Goal: Task Accomplishment & Management: Manage account settings

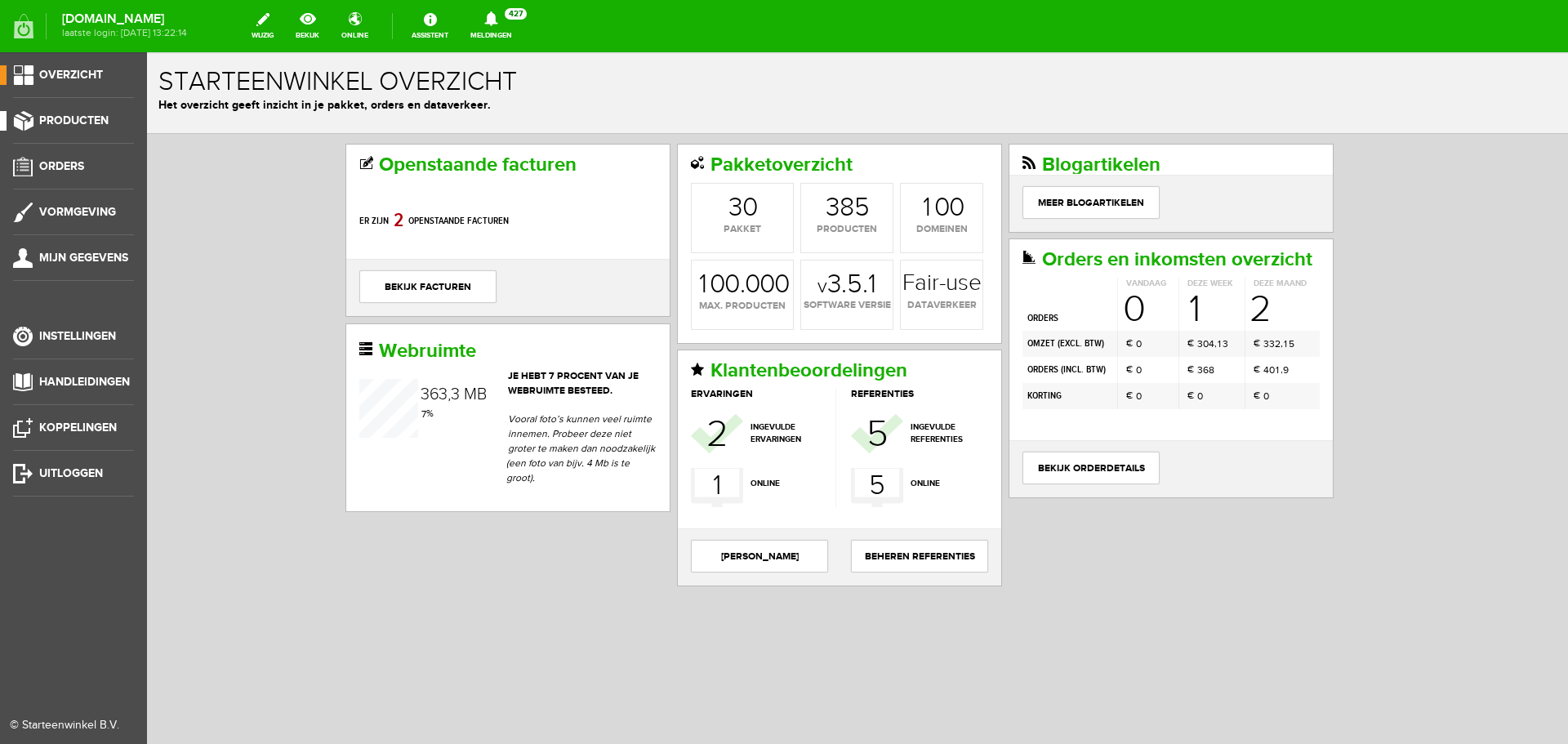
click at [72, 119] on span "Producten" at bounding box center [74, 120] width 70 height 14
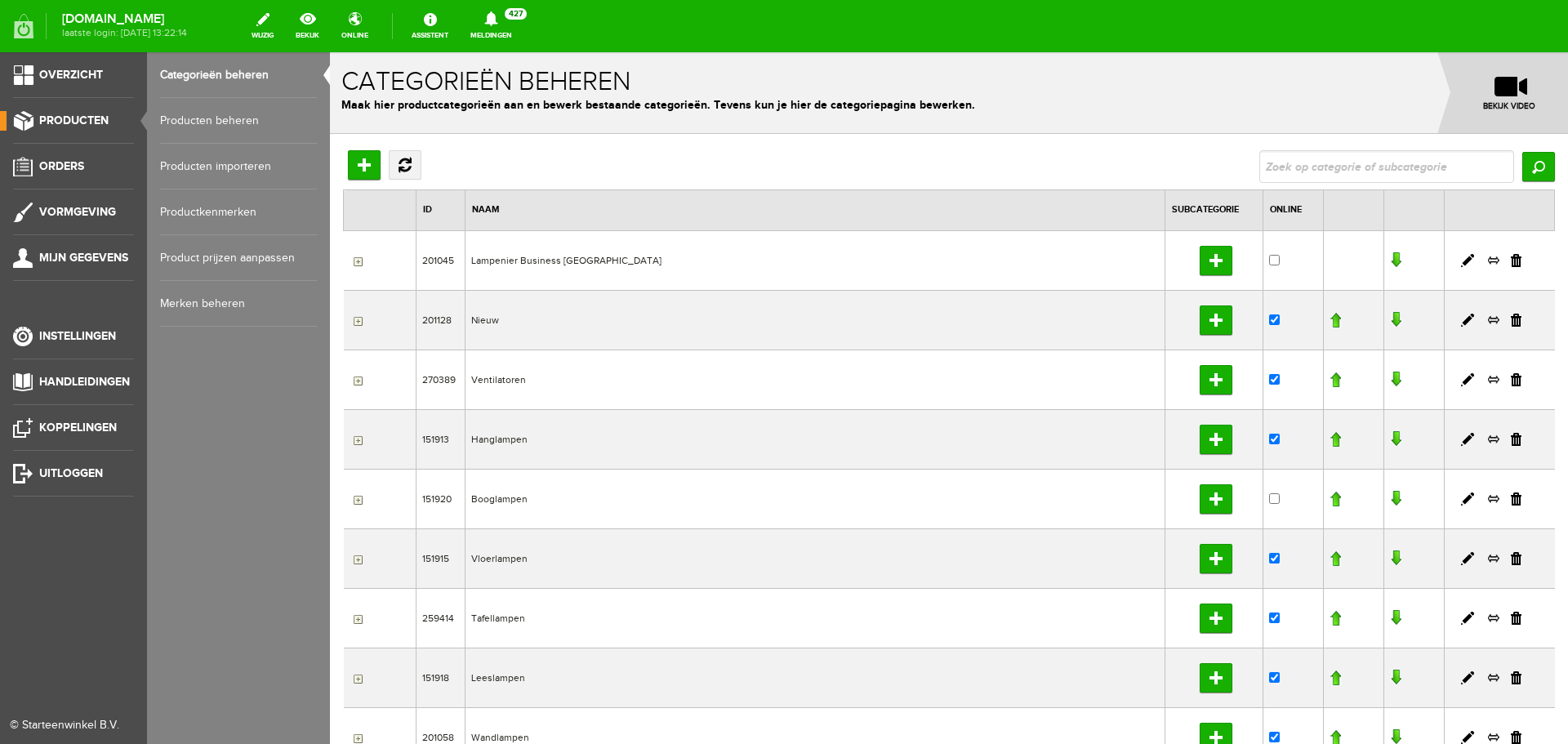
click at [202, 118] on link "Producten beheren" at bounding box center [239, 121] width 157 height 46
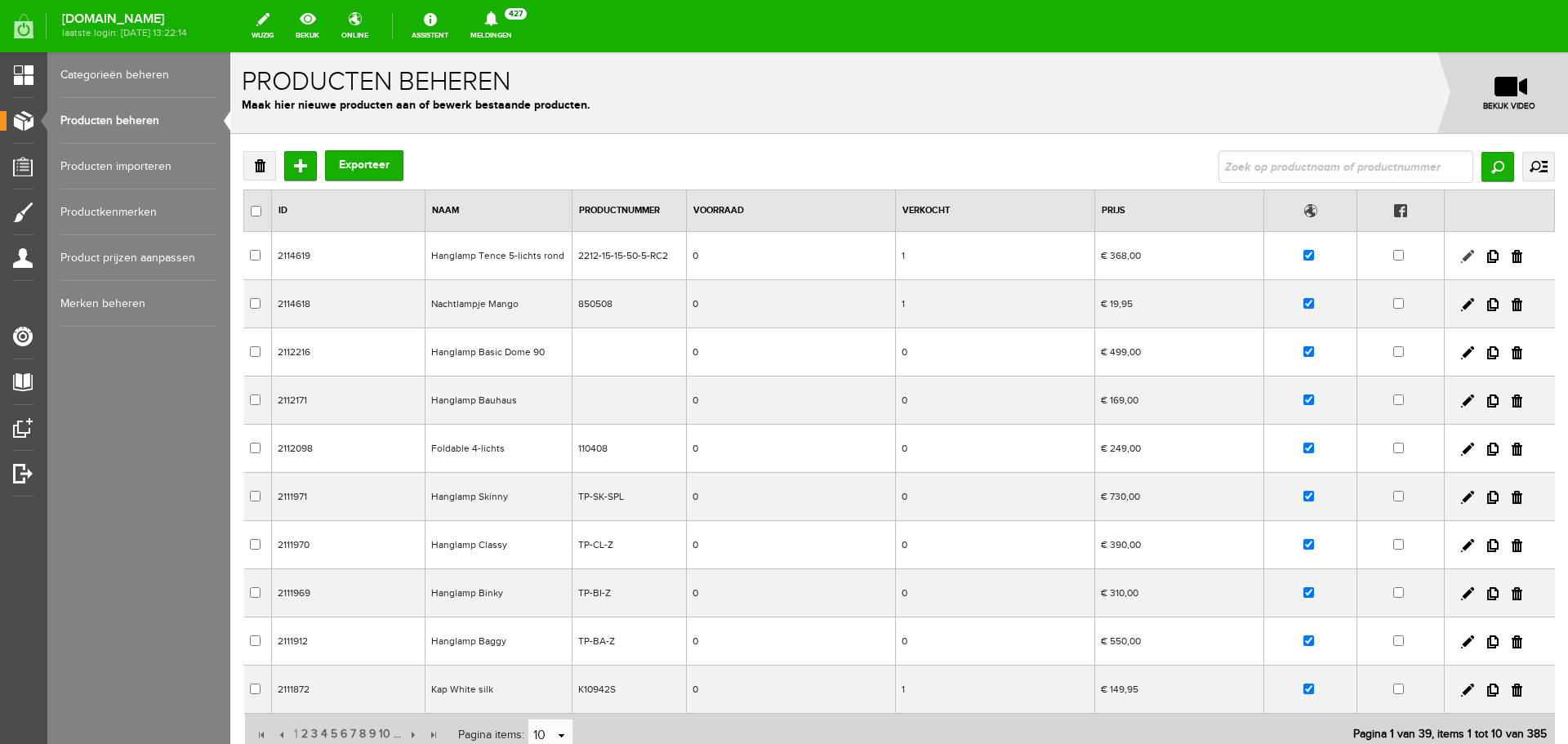
click at [1461, 252] on link at bounding box center [1468, 256] width 13 height 13
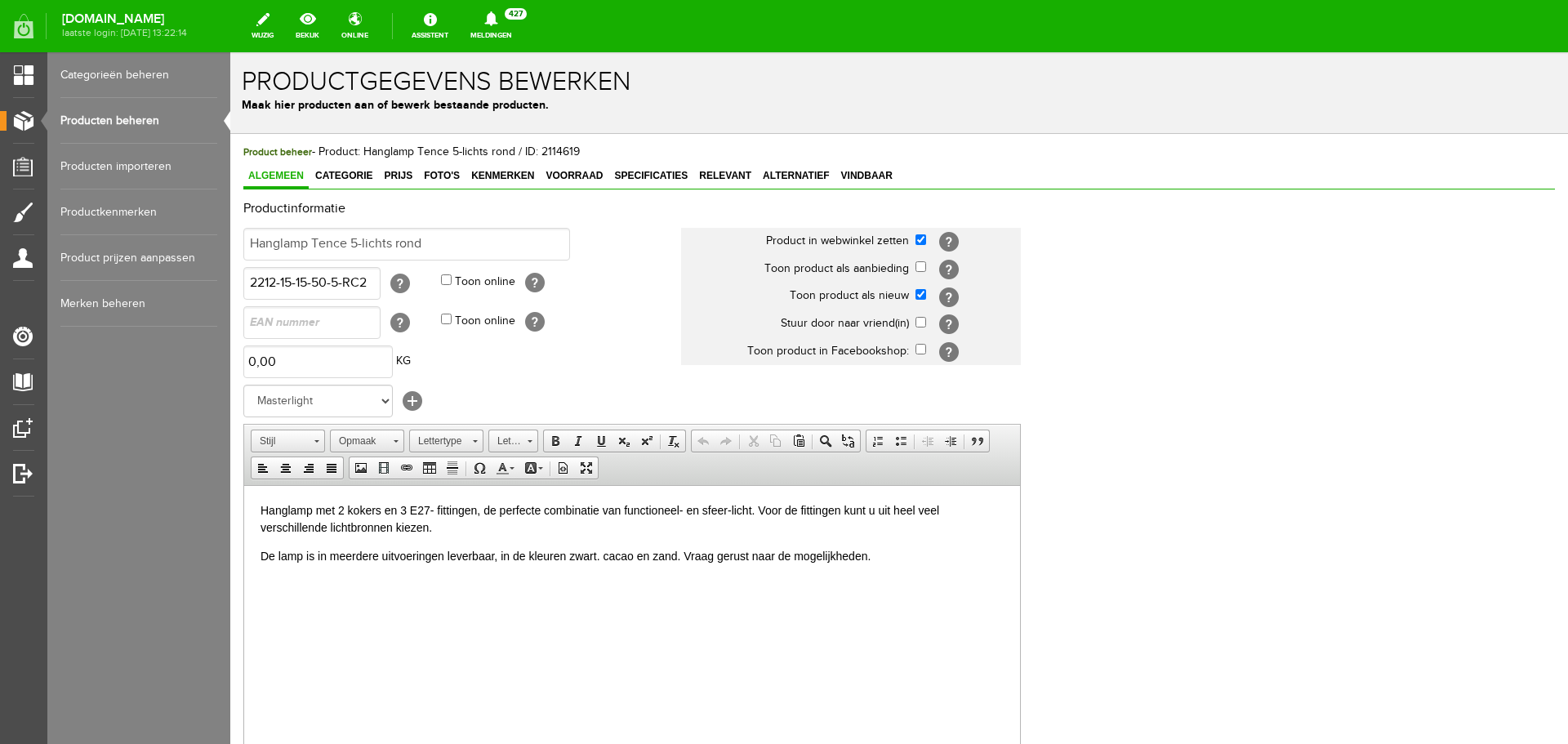
click at [441, 526] on p "Hanglamp met 2 kokers en 3 E27- fittingen, de perfecte combinatie van functione…" at bounding box center [632, 519] width 743 height 34
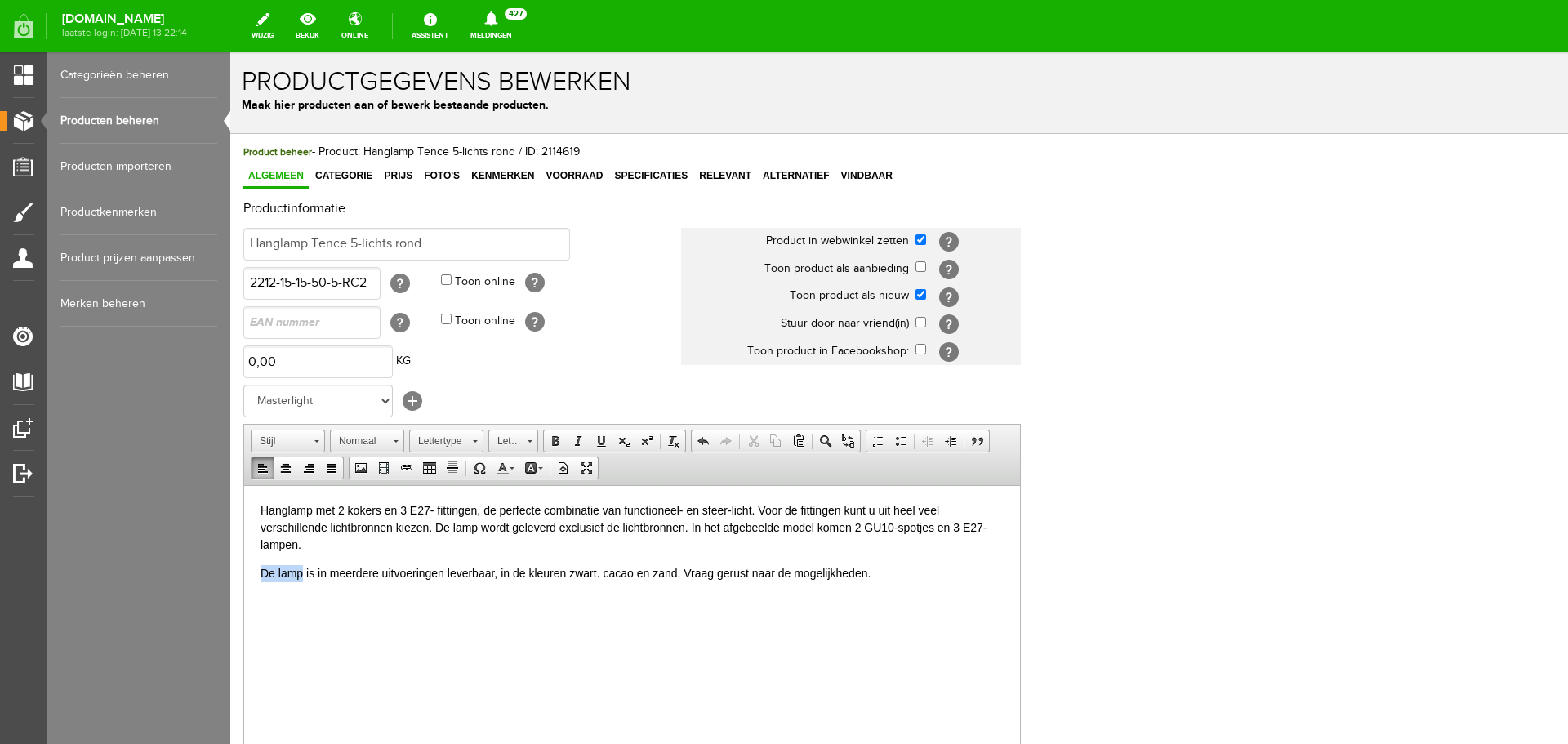
drag, startPoint x: 303, startPoint y: 573, endPoint x: 265, endPoint y: 574, distance: 38.0
click at [265, 574] on p "De lamp is in meerdere uitvoeringen leverbaar, in de kleuren zwart. cacao en za…" at bounding box center [632, 573] width 743 height 17
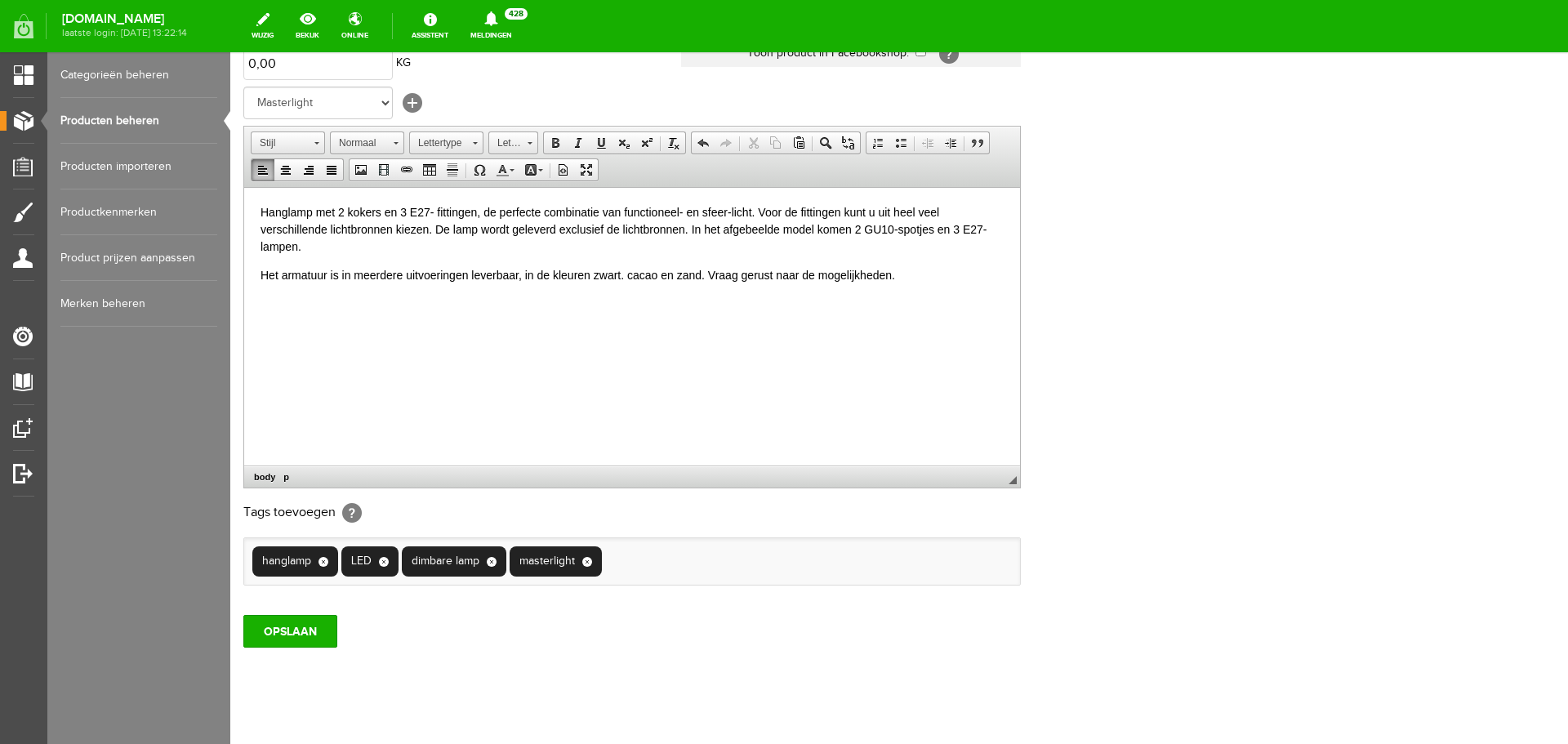
scroll to position [322, 0]
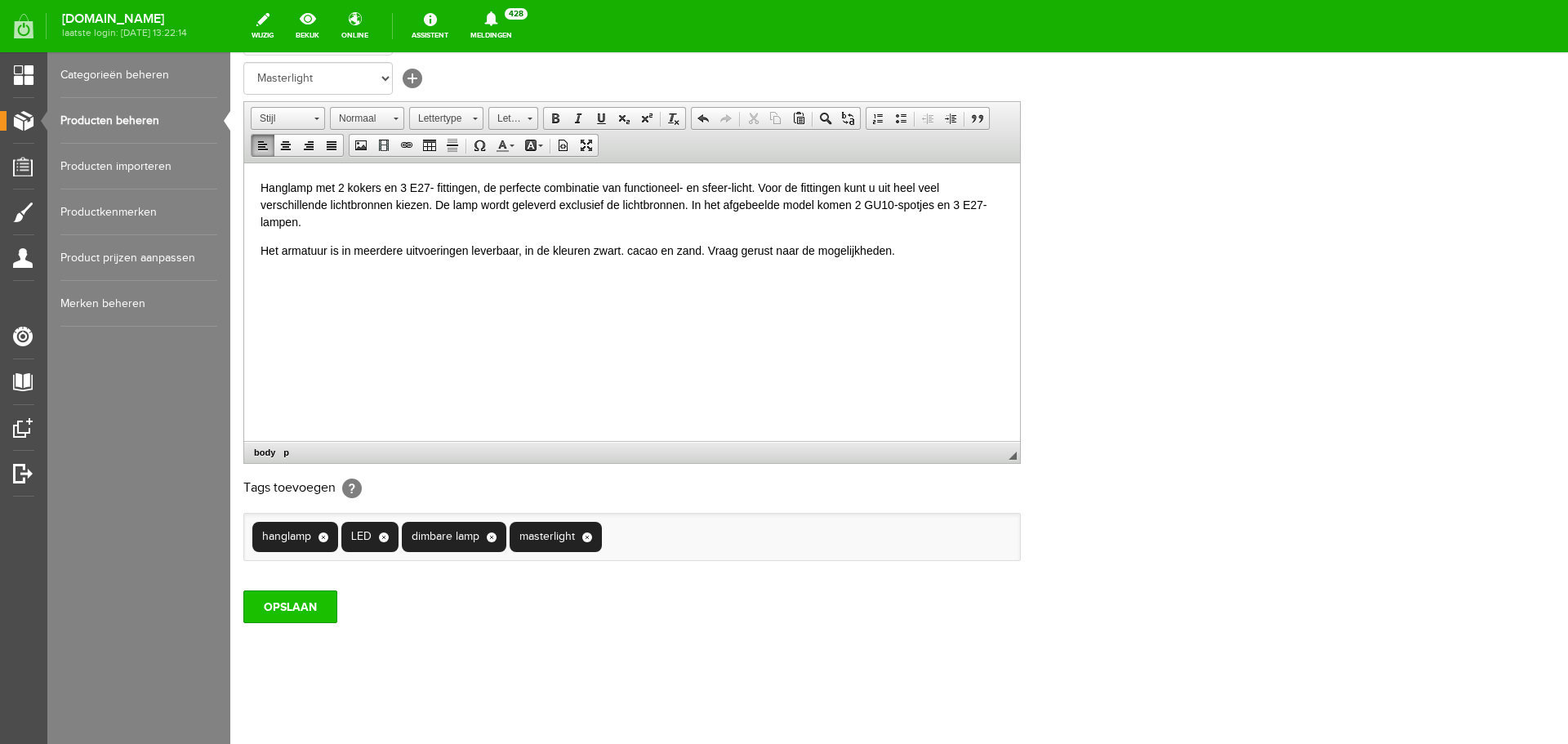
click at [285, 606] on input "OPSLAAN" at bounding box center [290, 606] width 94 height 33
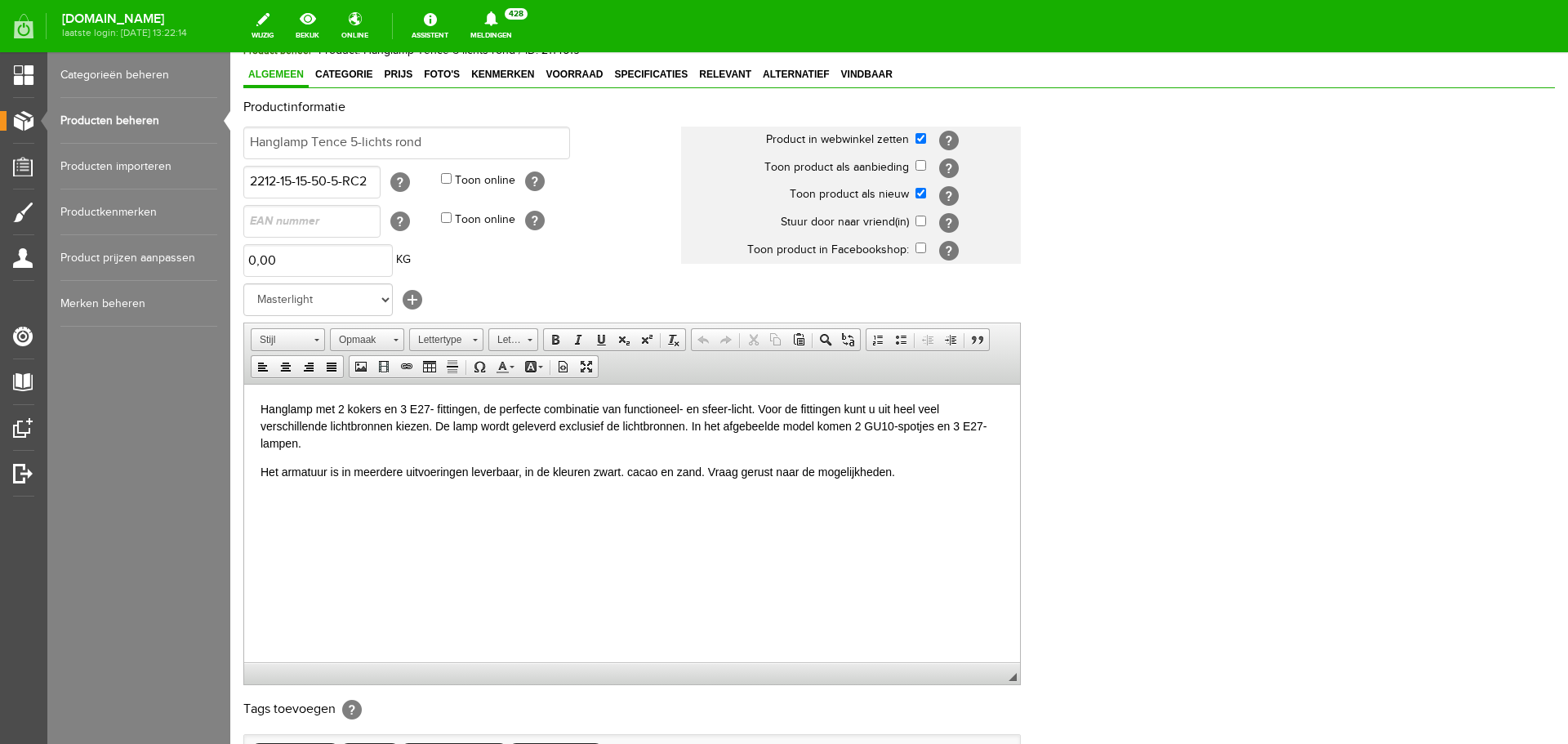
scroll to position [0, 0]
